Goal: Information Seeking & Learning: Learn about a topic

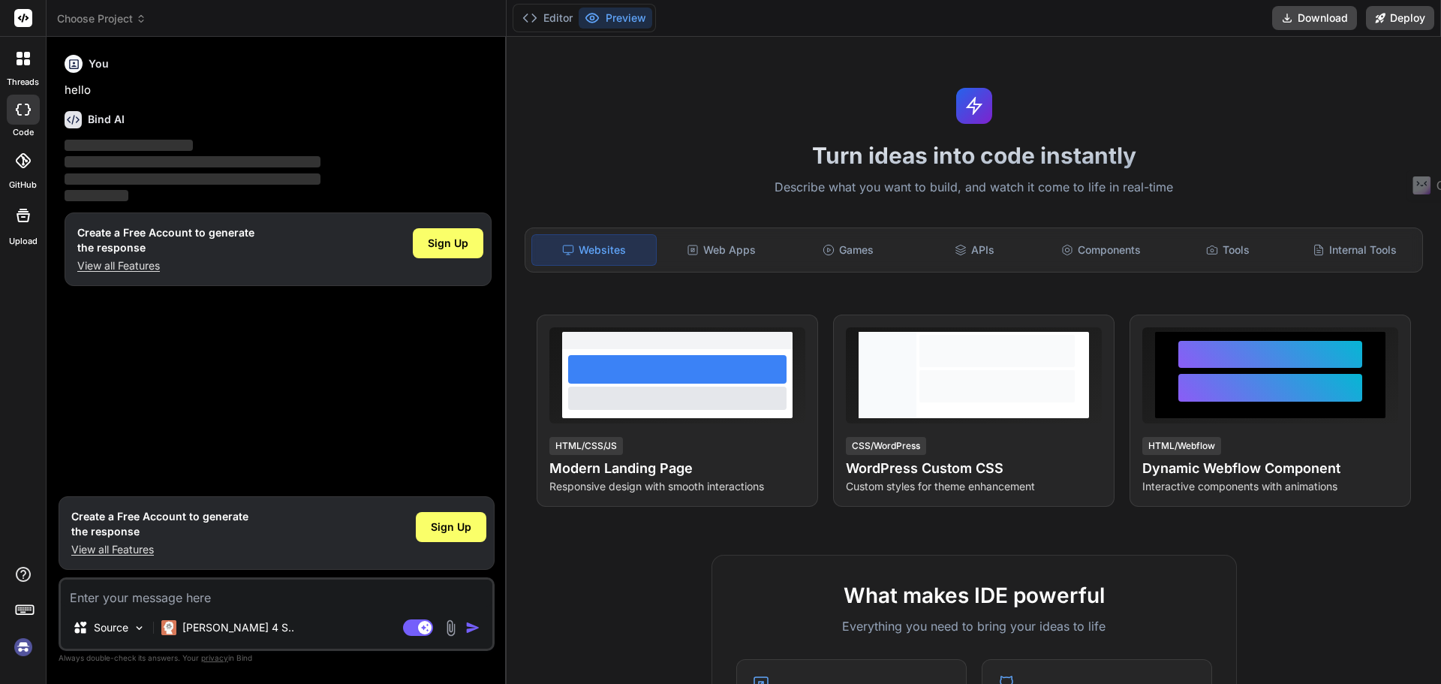
type textarea "x"
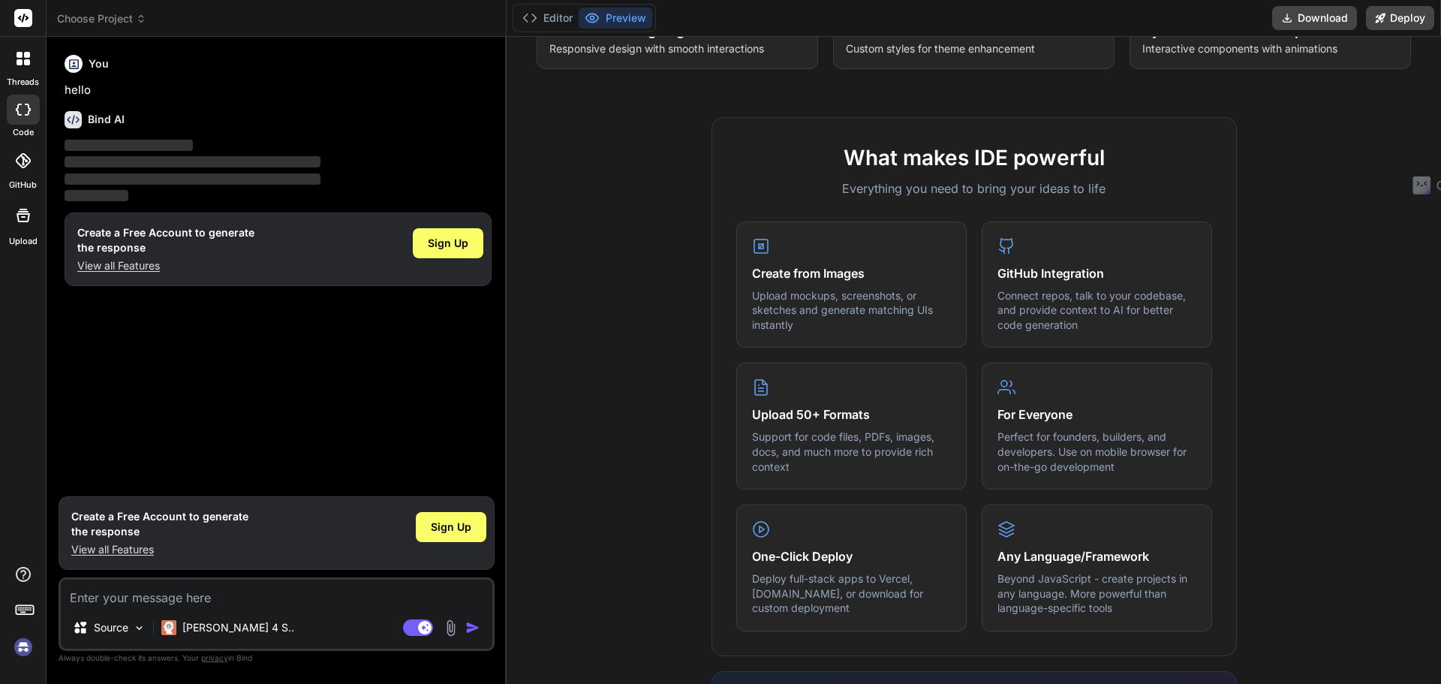
scroll to position [450, 0]
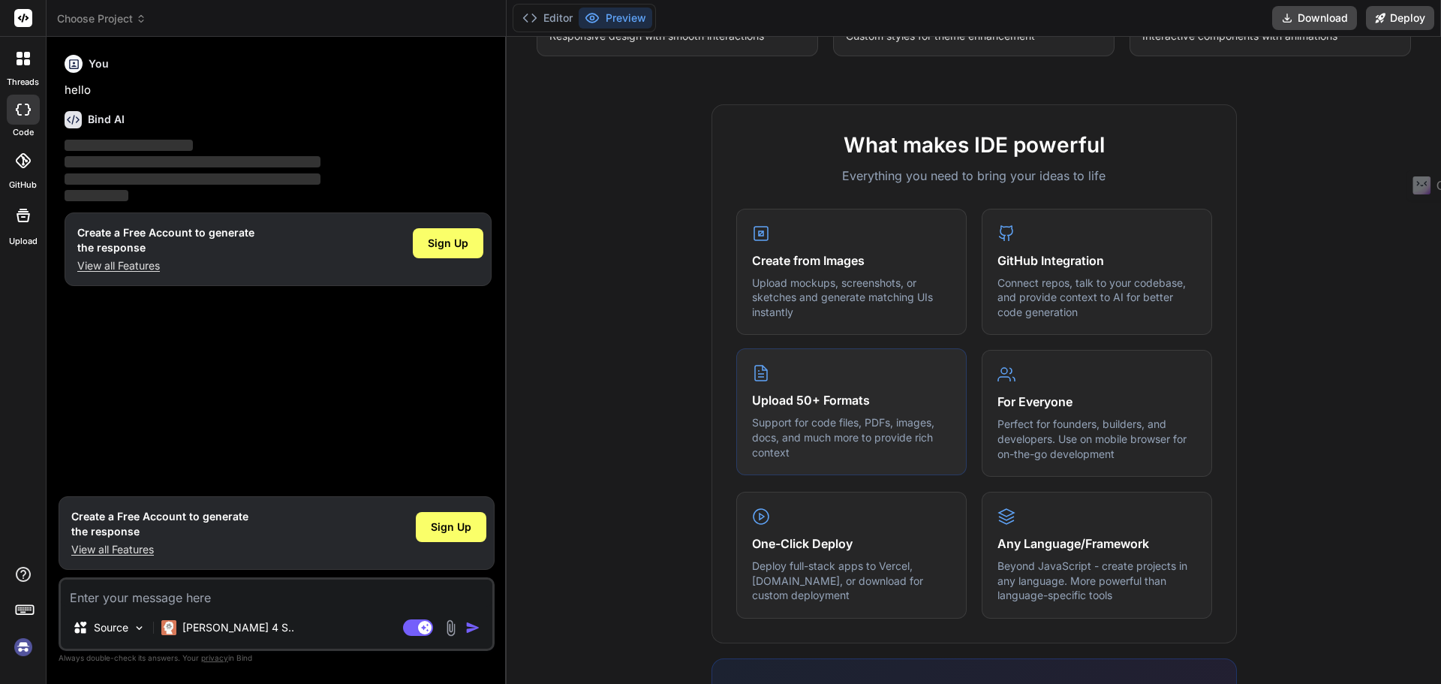
click at [867, 427] on p "Support for code files, PDFs, images, docs, and much more to provide rich conte…" at bounding box center [851, 437] width 199 height 44
click at [1124, 416] on p "Perfect for founders, builders, and developers. Use on mobile browser for on-th…" at bounding box center [1096, 437] width 199 height 44
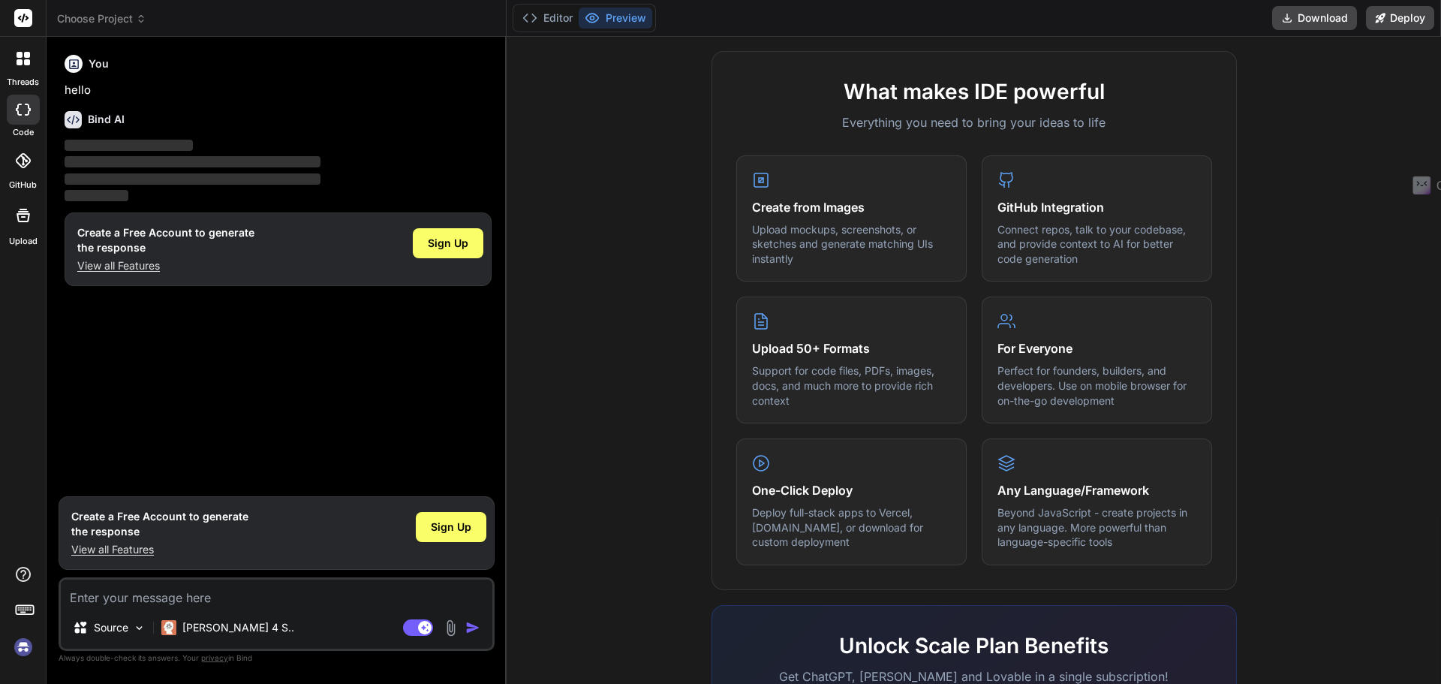
scroll to position [600, 0]
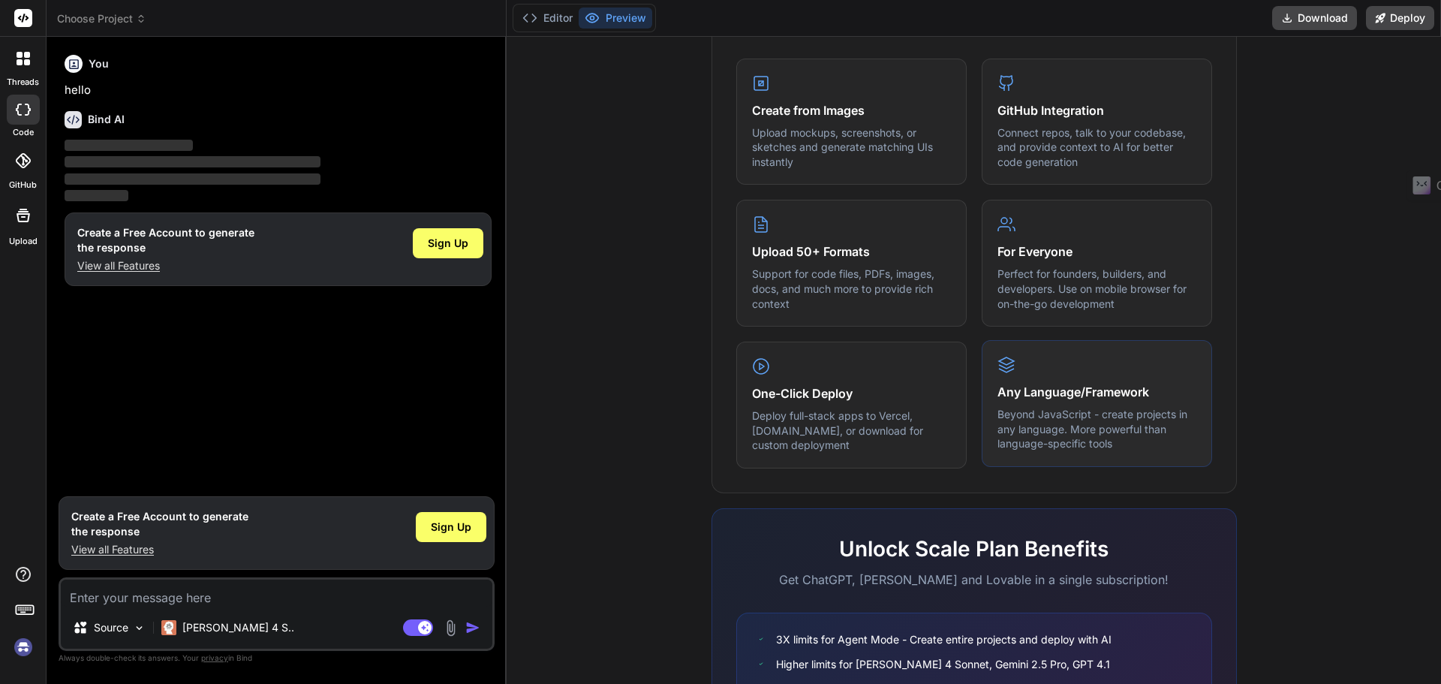
click at [1044, 437] on p "Beyond JavaScript - create projects in any language. More powerful than languag…" at bounding box center [1096, 429] width 199 height 44
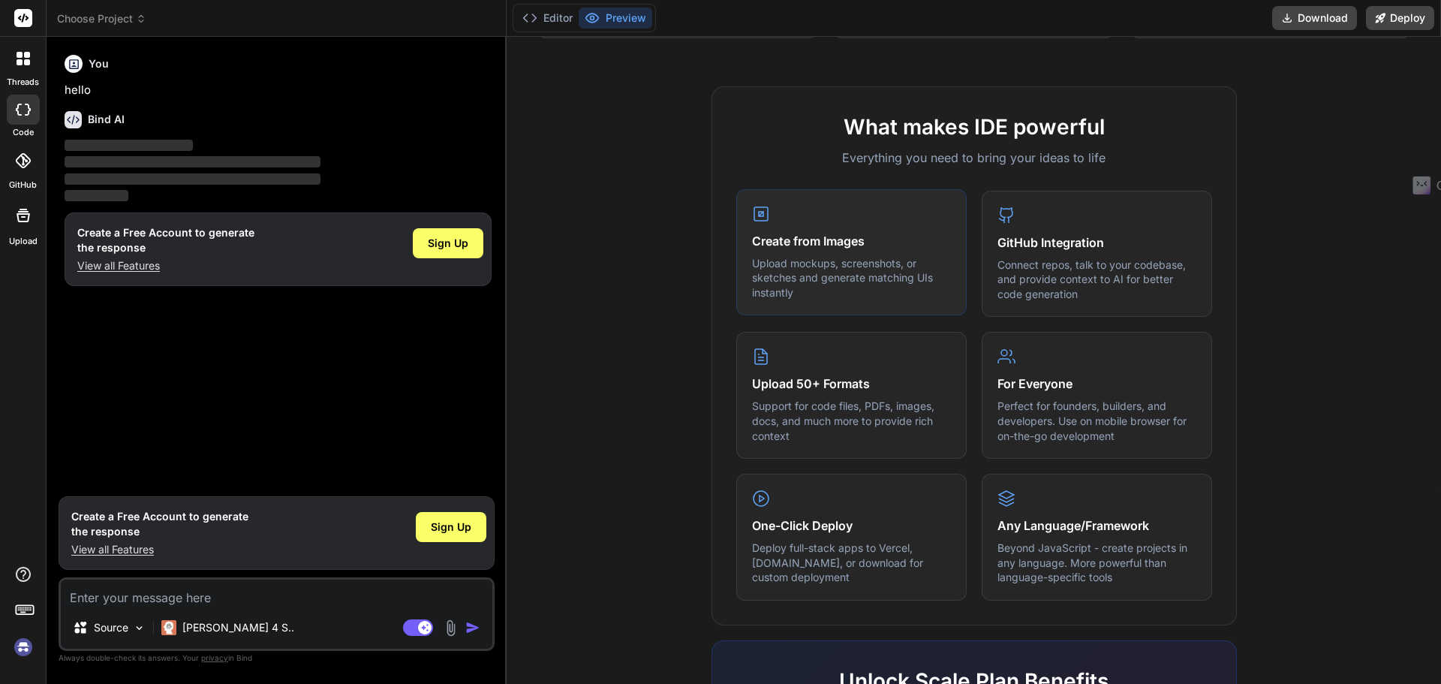
scroll to position [747, 0]
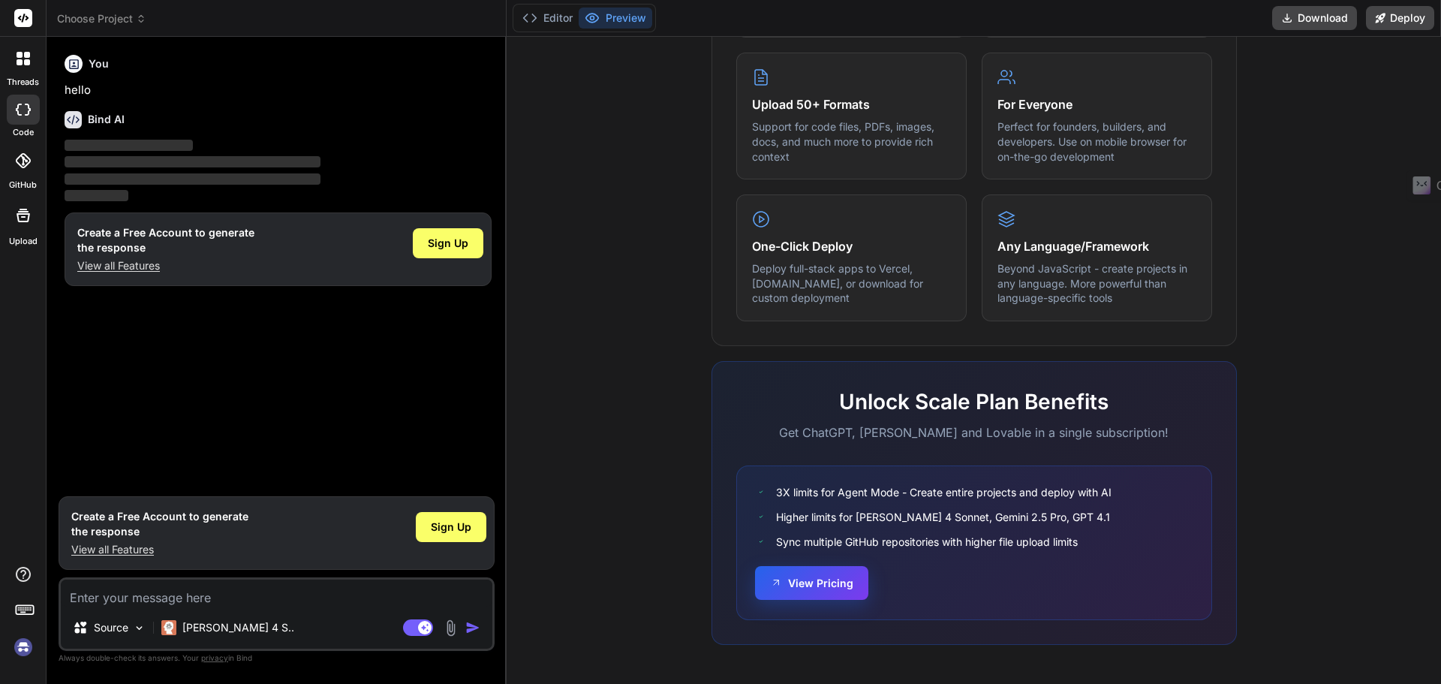
click at [798, 577] on button "View Pricing" at bounding box center [811, 583] width 113 height 34
